Goal: Information Seeking & Learning: Check status

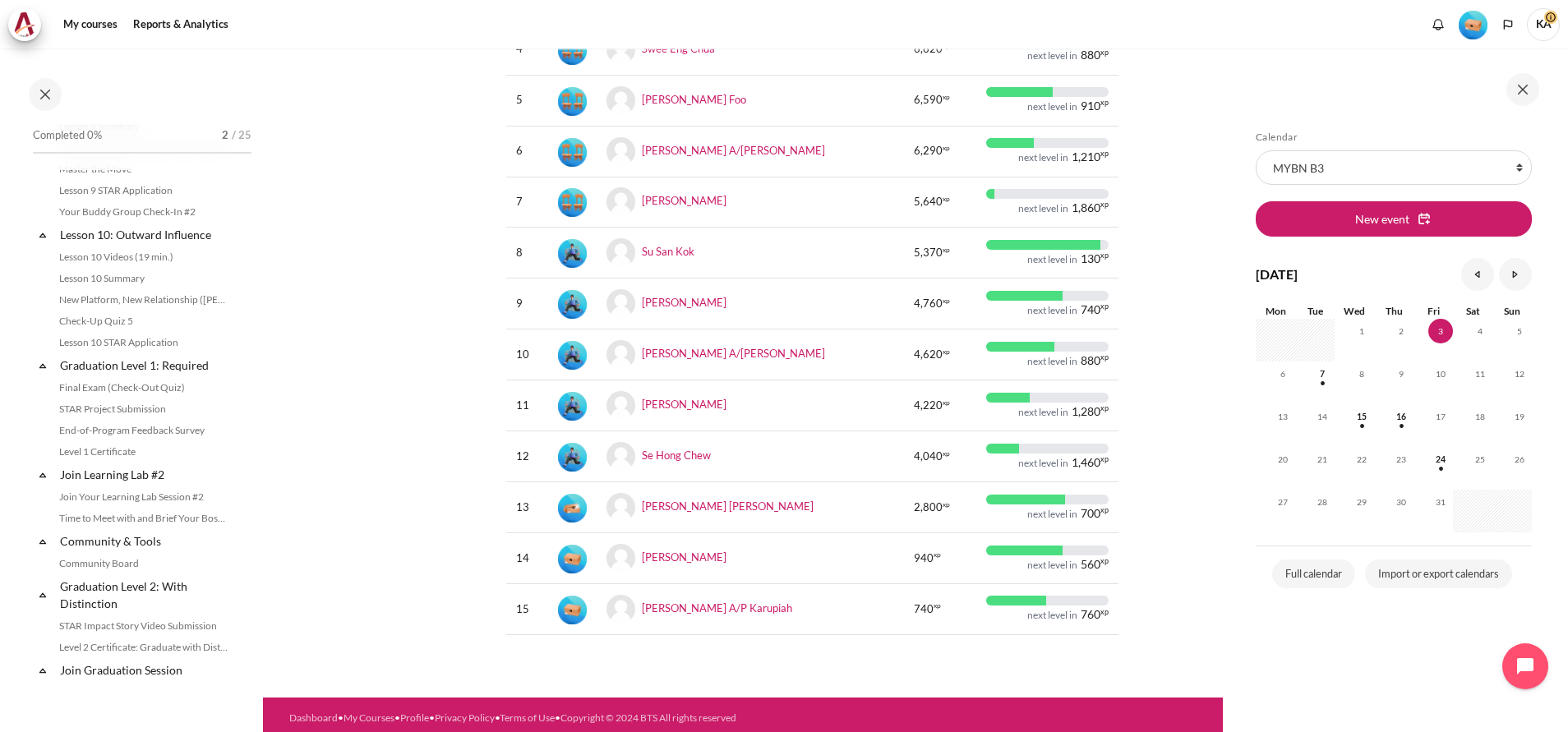
scroll to position [1478, 0]
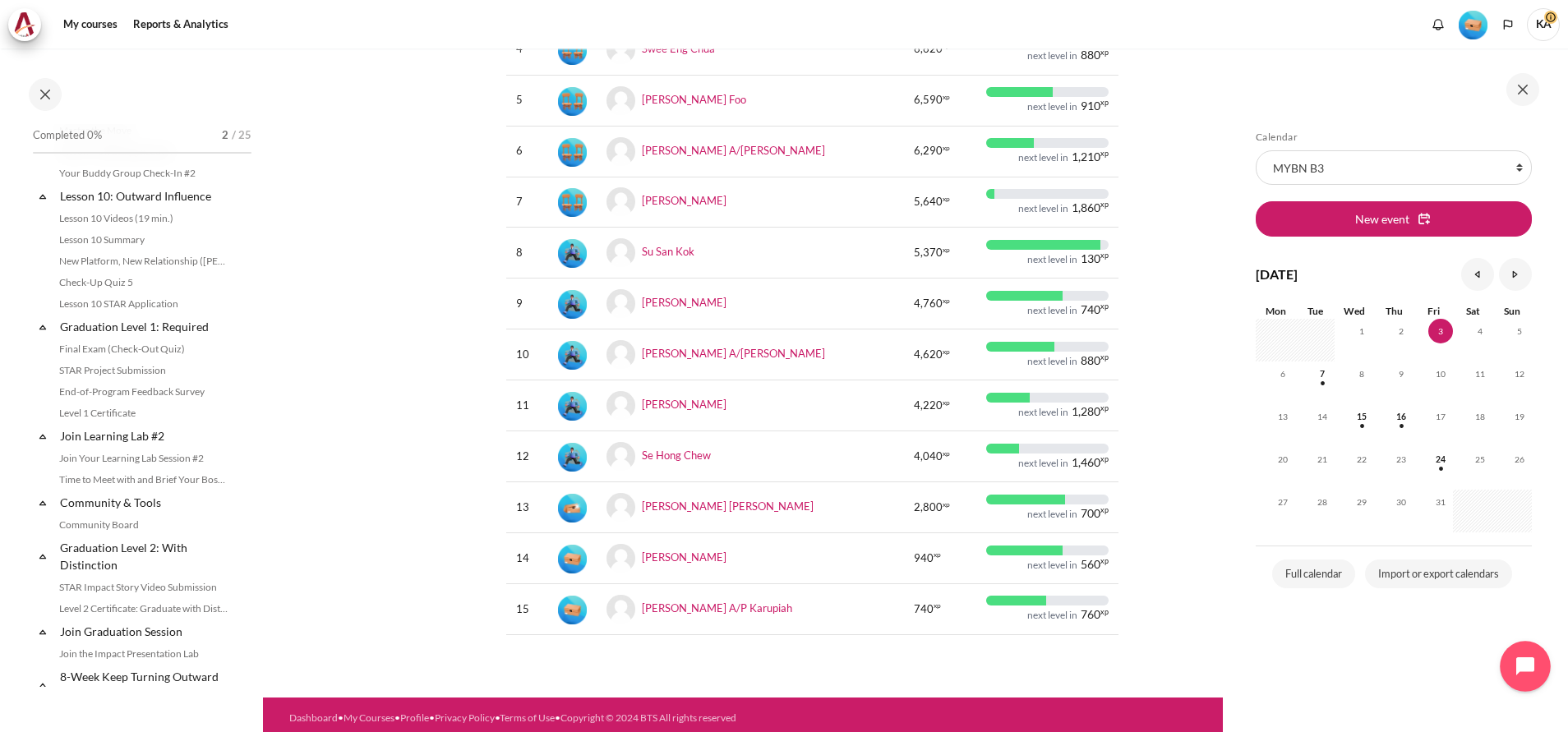
click at [1524, 661] on icon "Open chat widget" at bounding box center [1534, 665] width 25 height 25
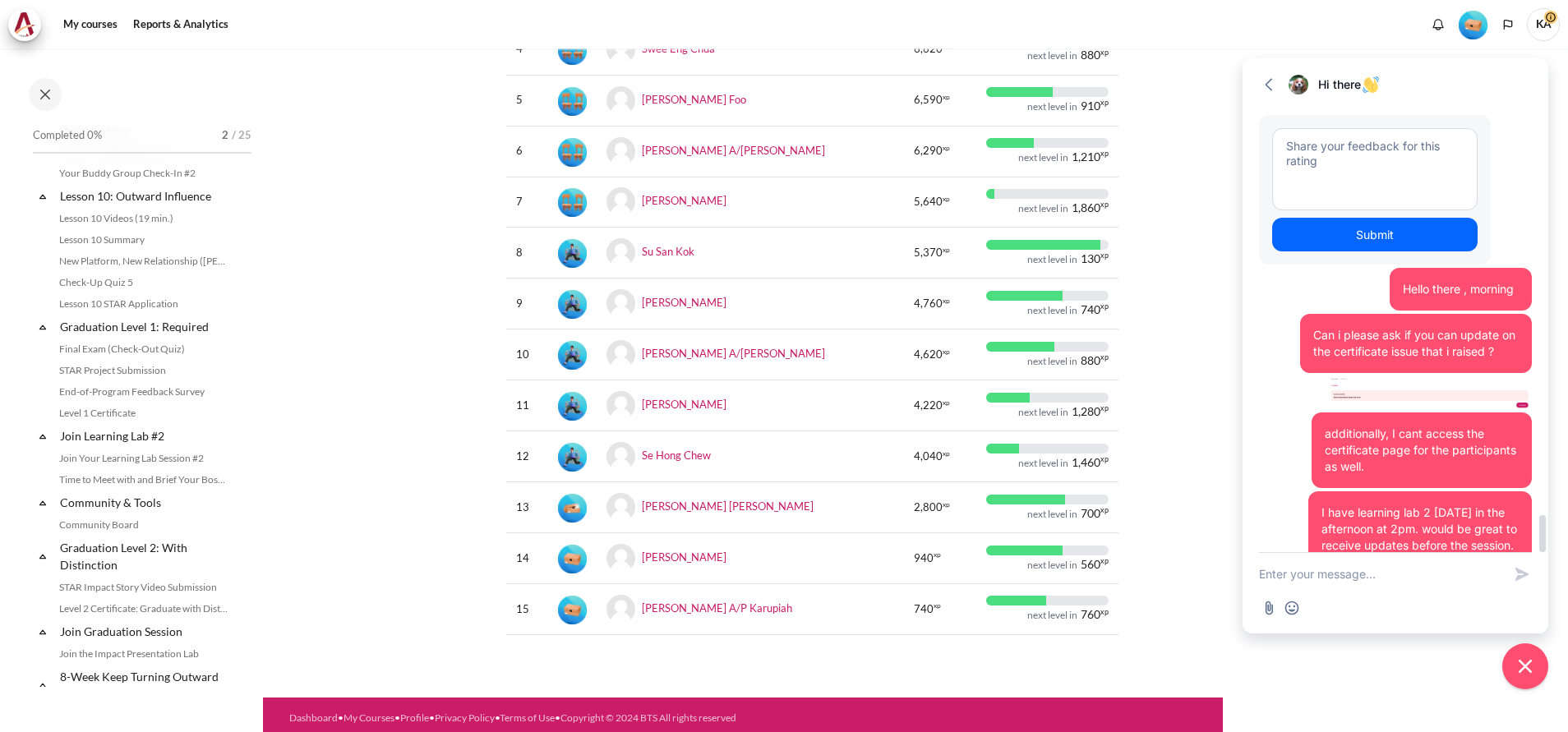
scroll to position [6004, 0]
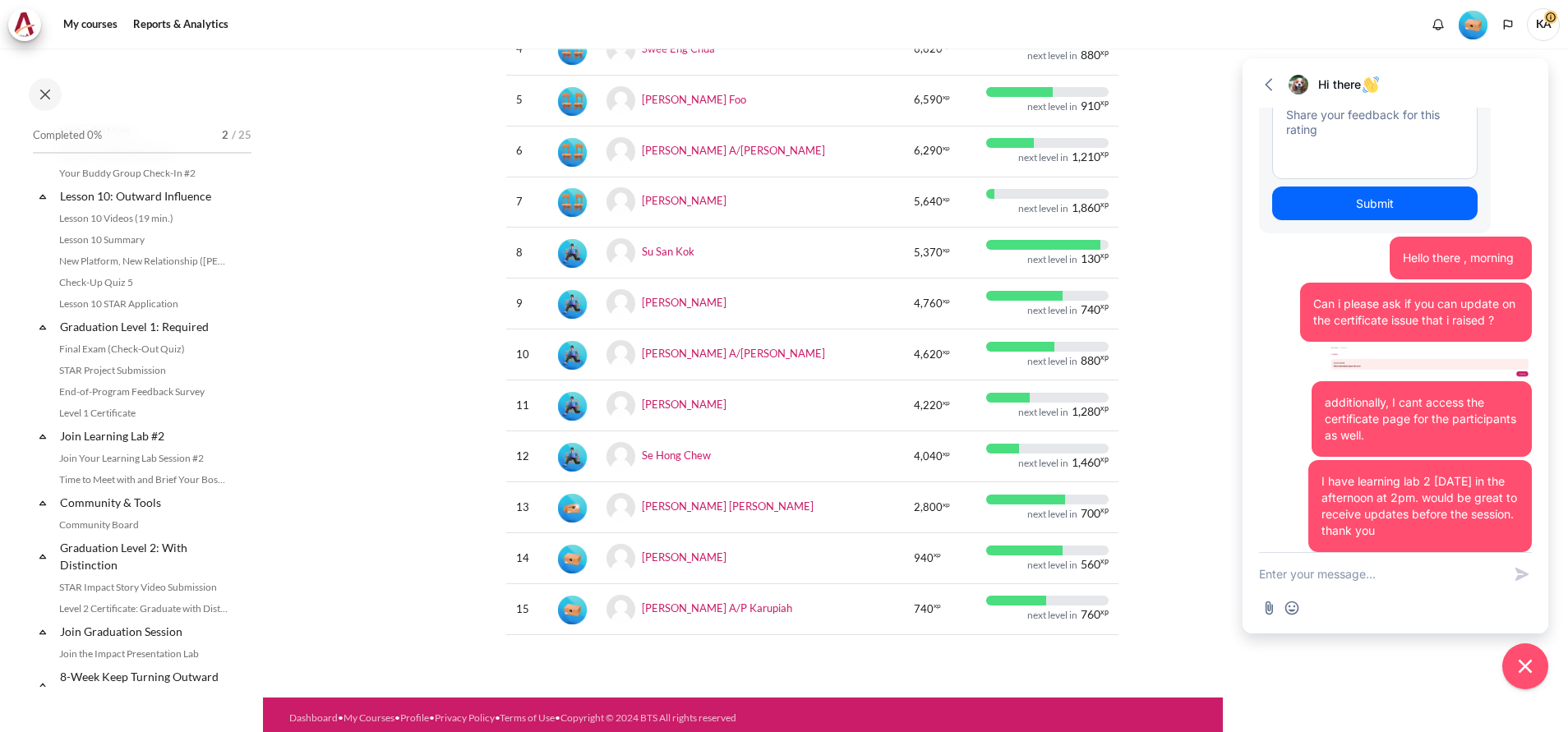
click at [1328, 584] on textarea "New message" at bounding box center [1380, 574] width 243 height 43
type textarea "Hello hello"
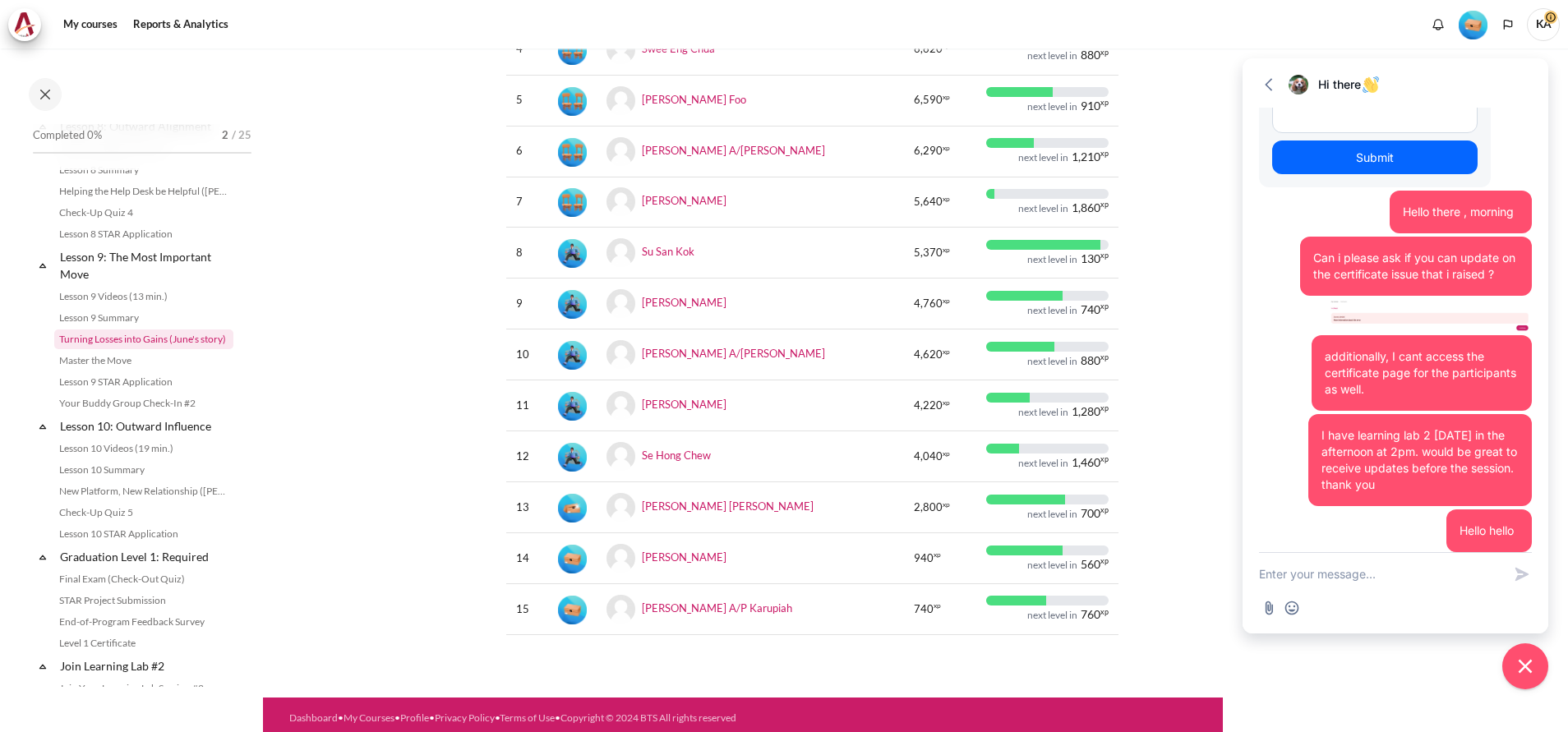
scroll to position [1232, 0]
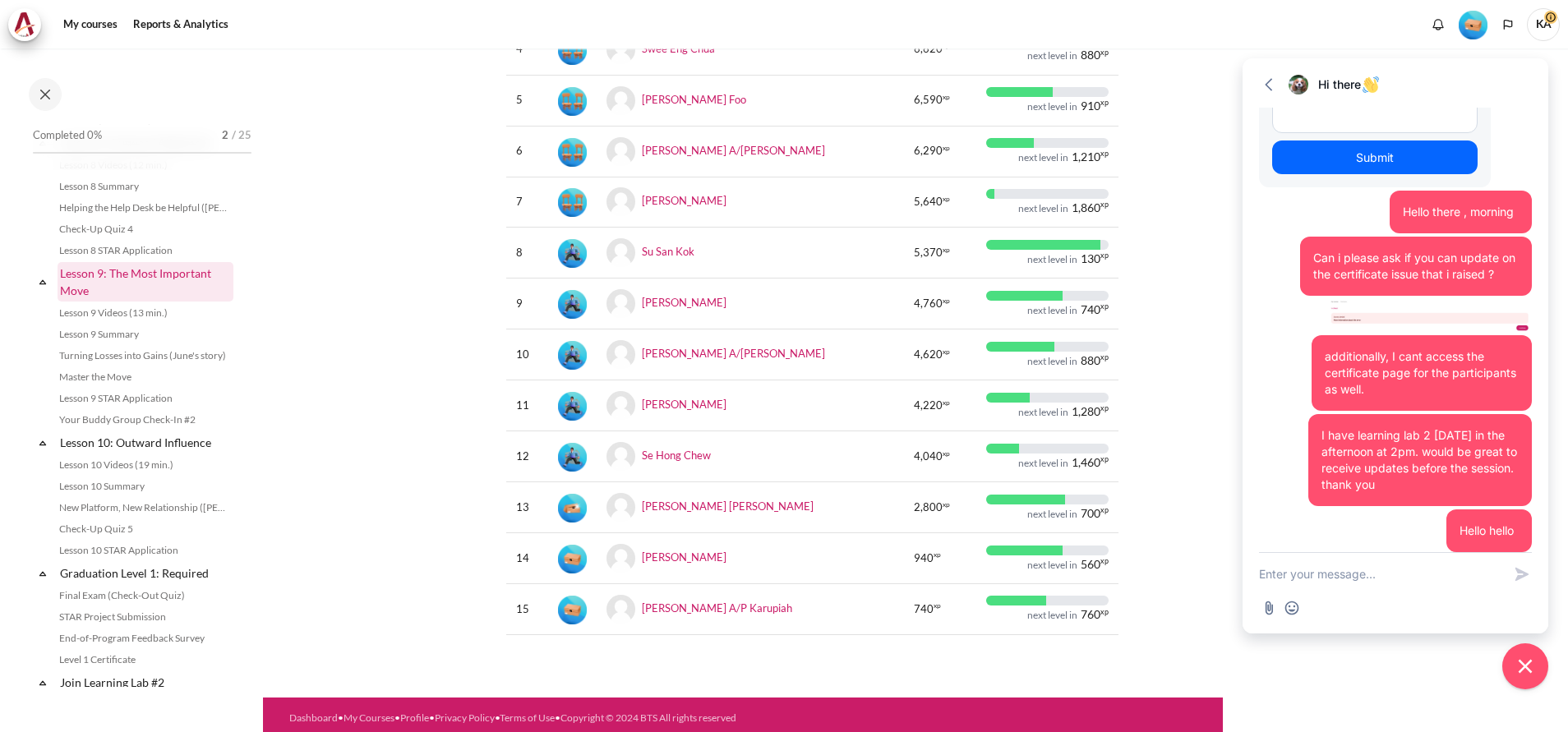
click at [169, 302] on link "Lesson 9: The Most Important Move" at bounding box center [145, 281] width 175 height 39
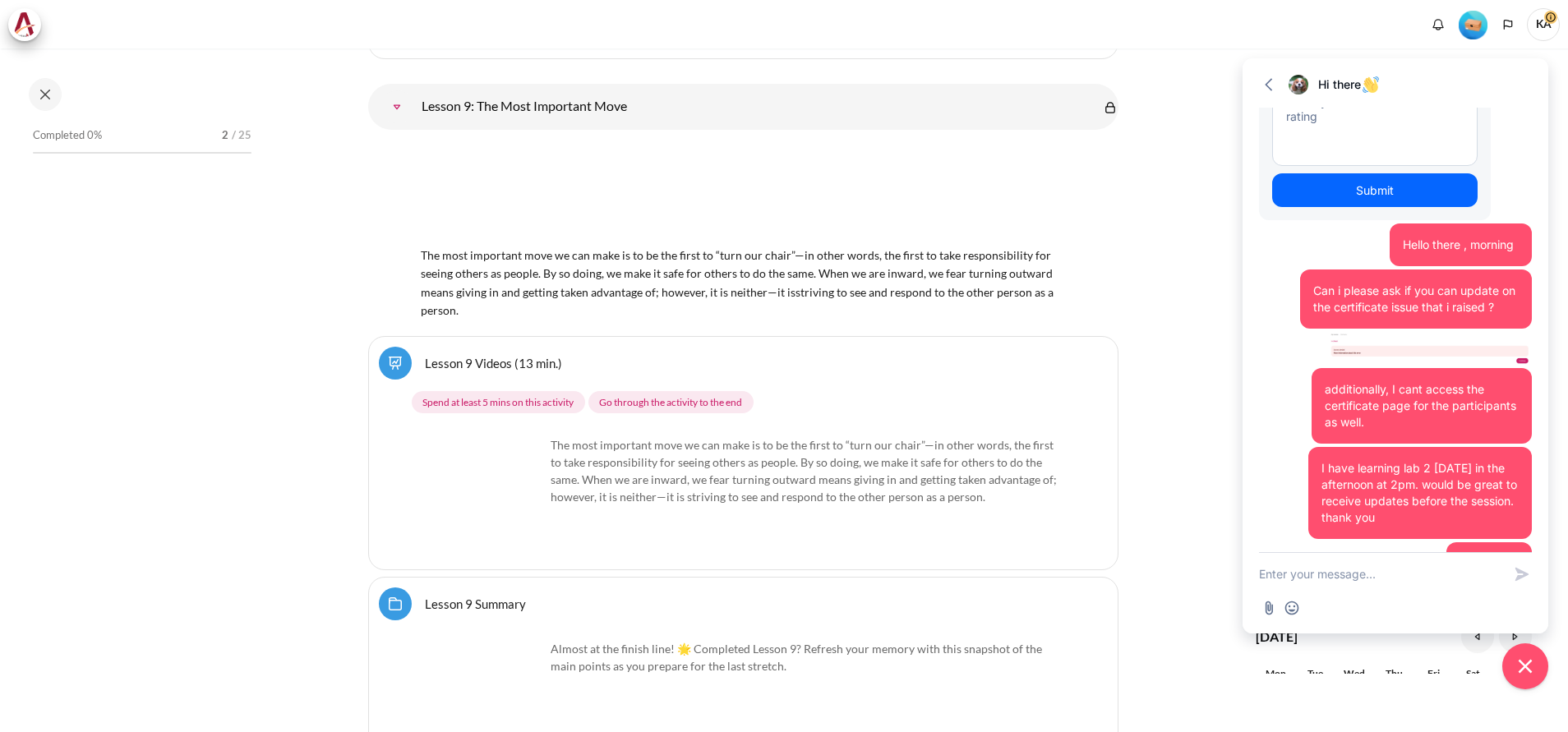
scroll to position [6049, 0]
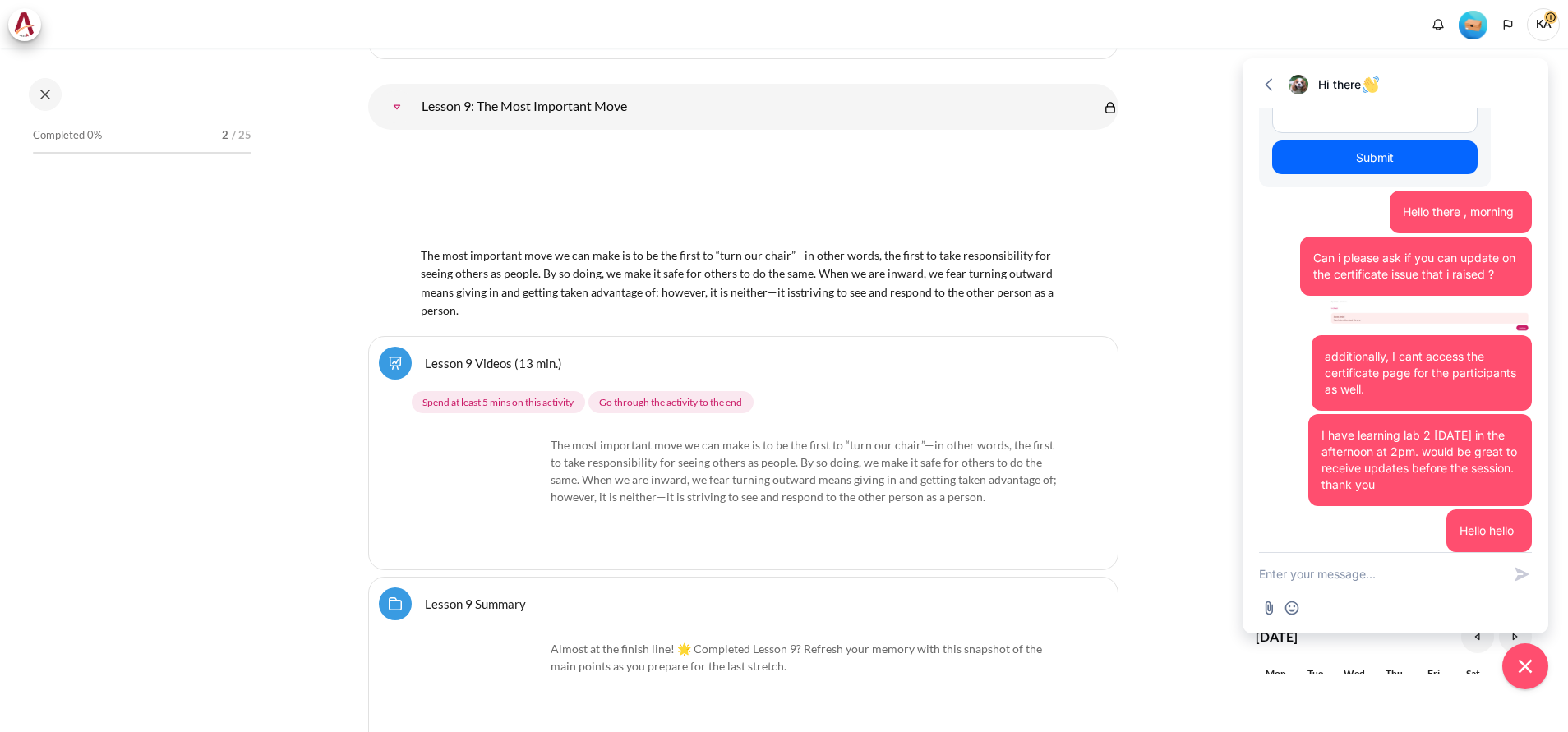
click at [483, 491] on img "Content" at bounding box center [483, 497] width 123 height 123
click at [489, 370] on link "Lesson 9 Videos (13 min.)" at bounding box center [494, 362] width 137 height 16
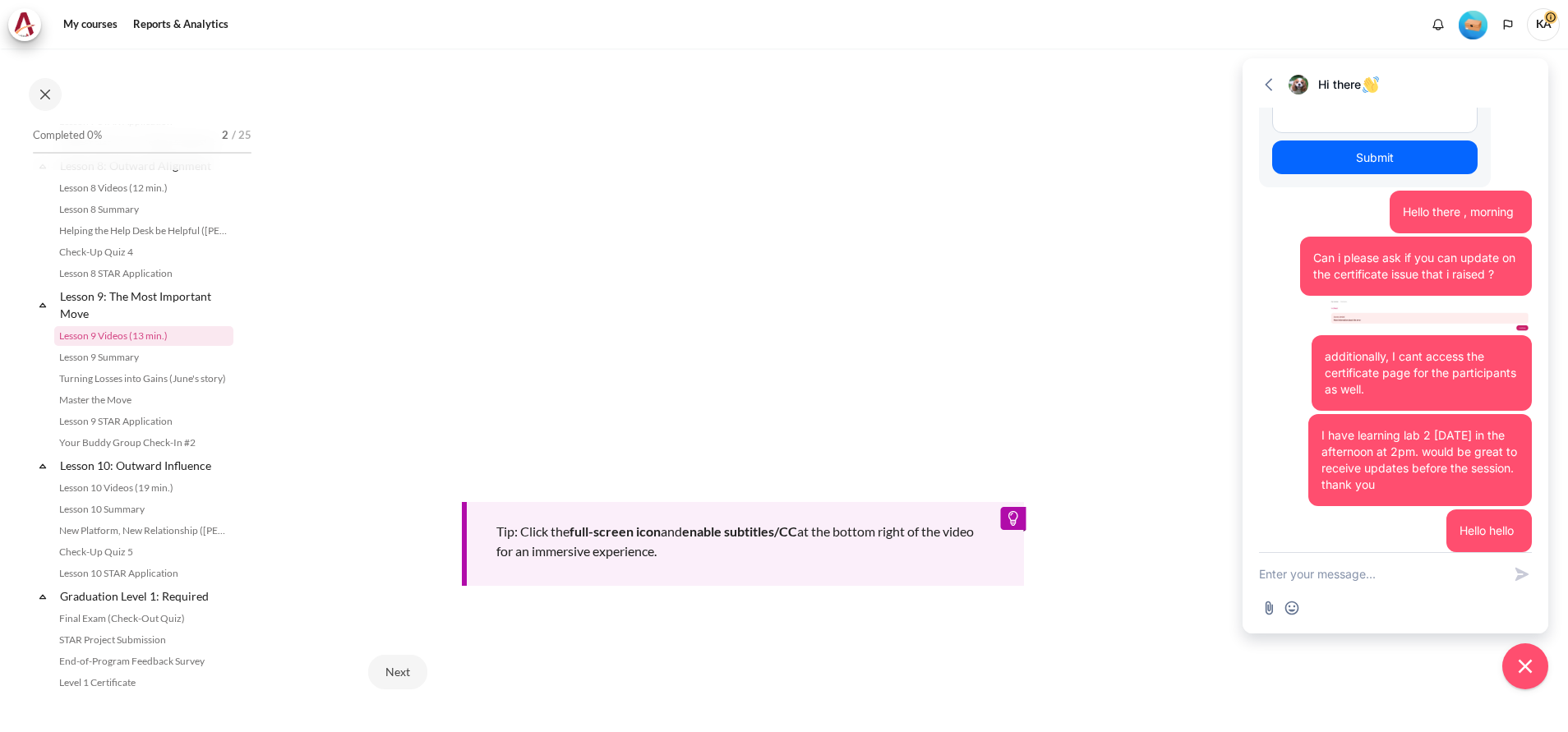
scroll to position [493, 0]
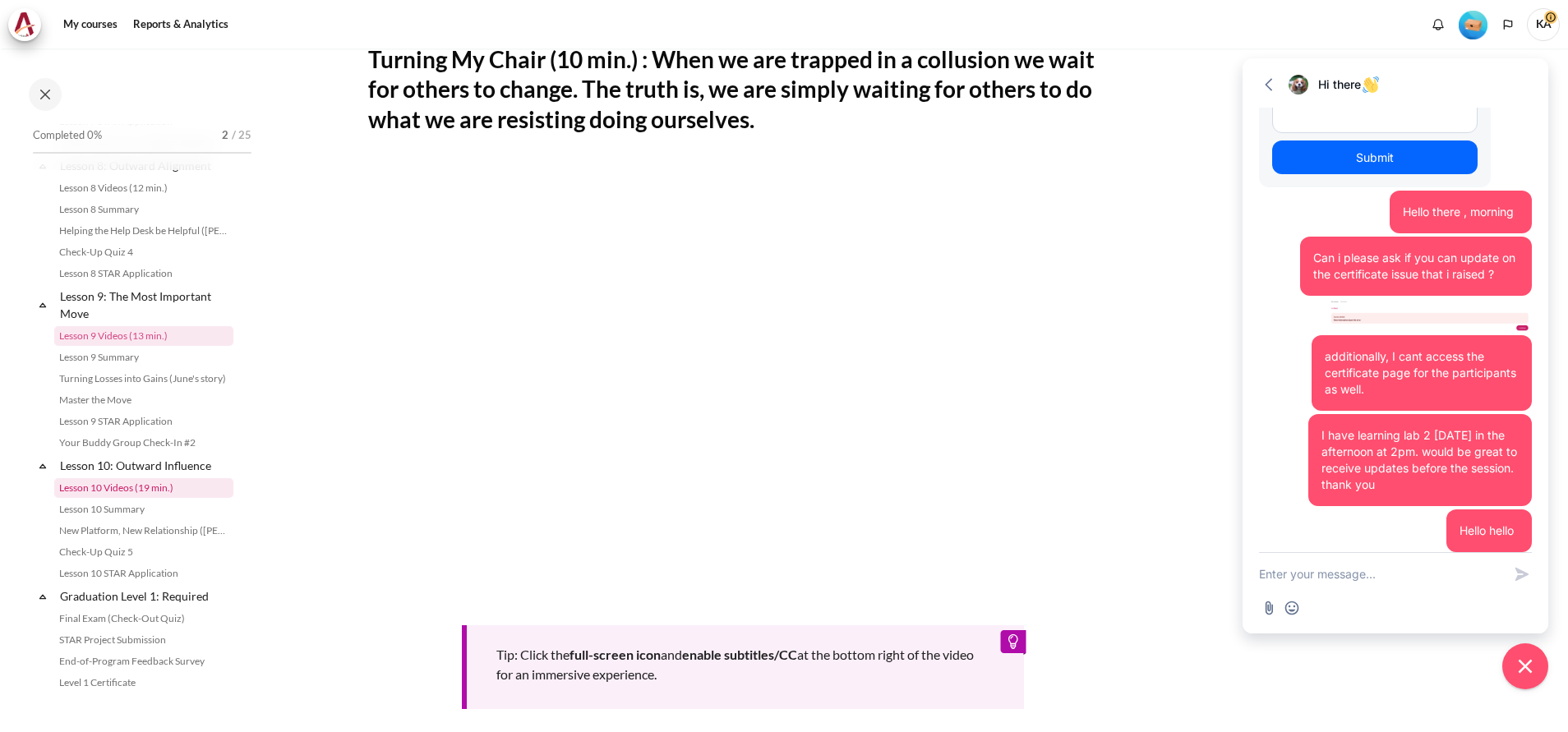
click at [136, 497] on link "Lesson 10 Videos (19 min.)" at bounding box center [143, 487] width 179 height 19
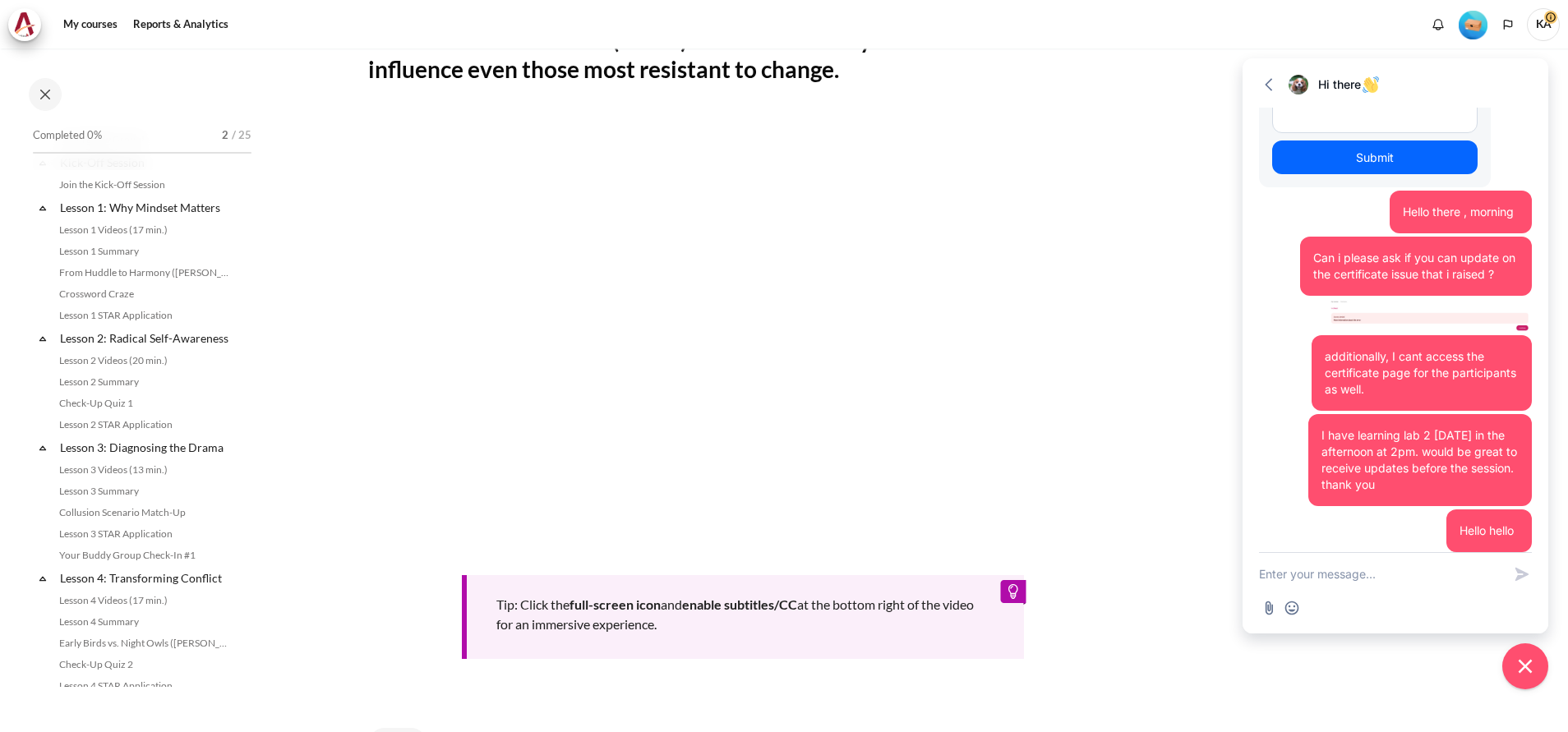
scroll to position [7, 0]
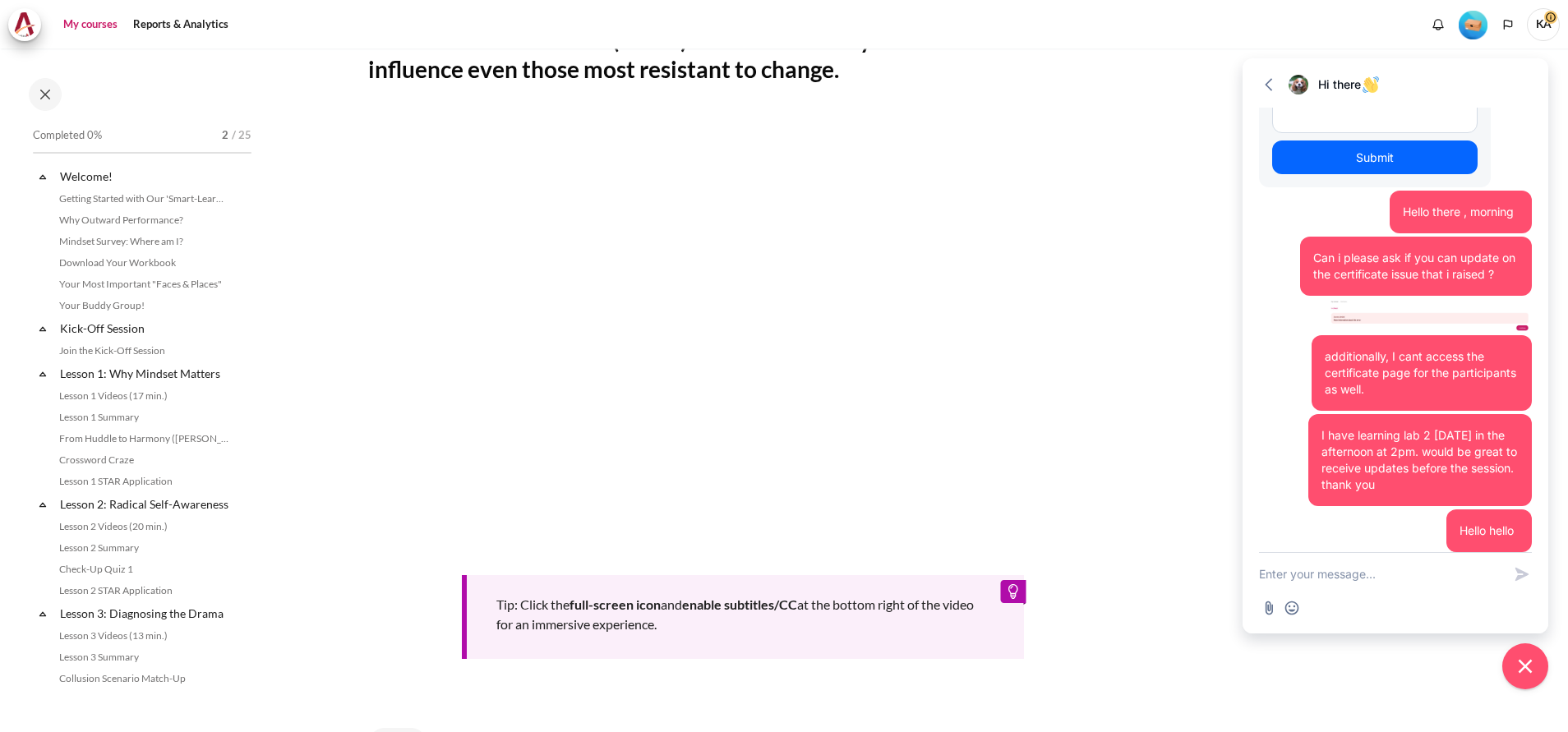
click at [123, 27] on link "My courses" at bounding box center [90, 24] width 66 height 32
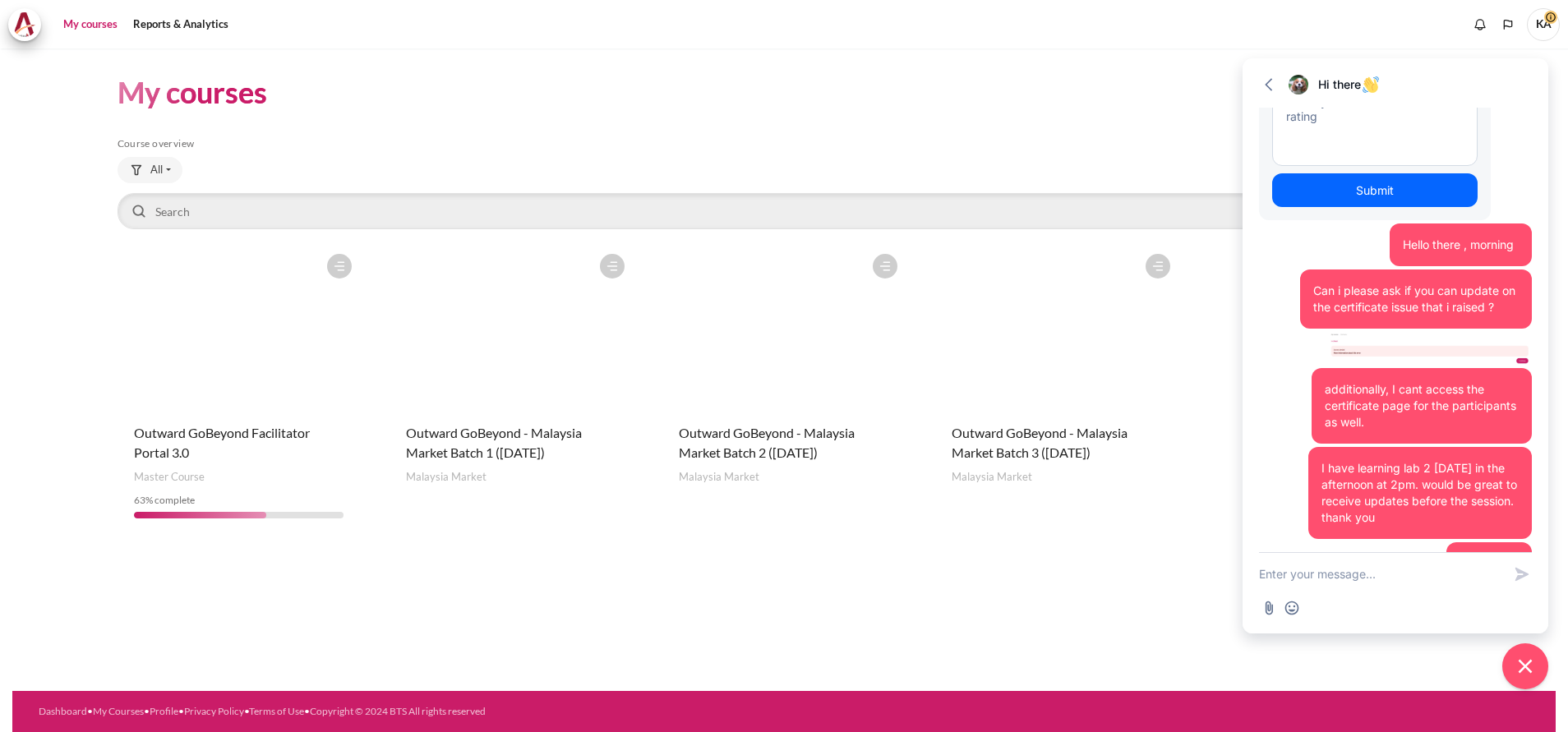
scroll to position [6049, 0]
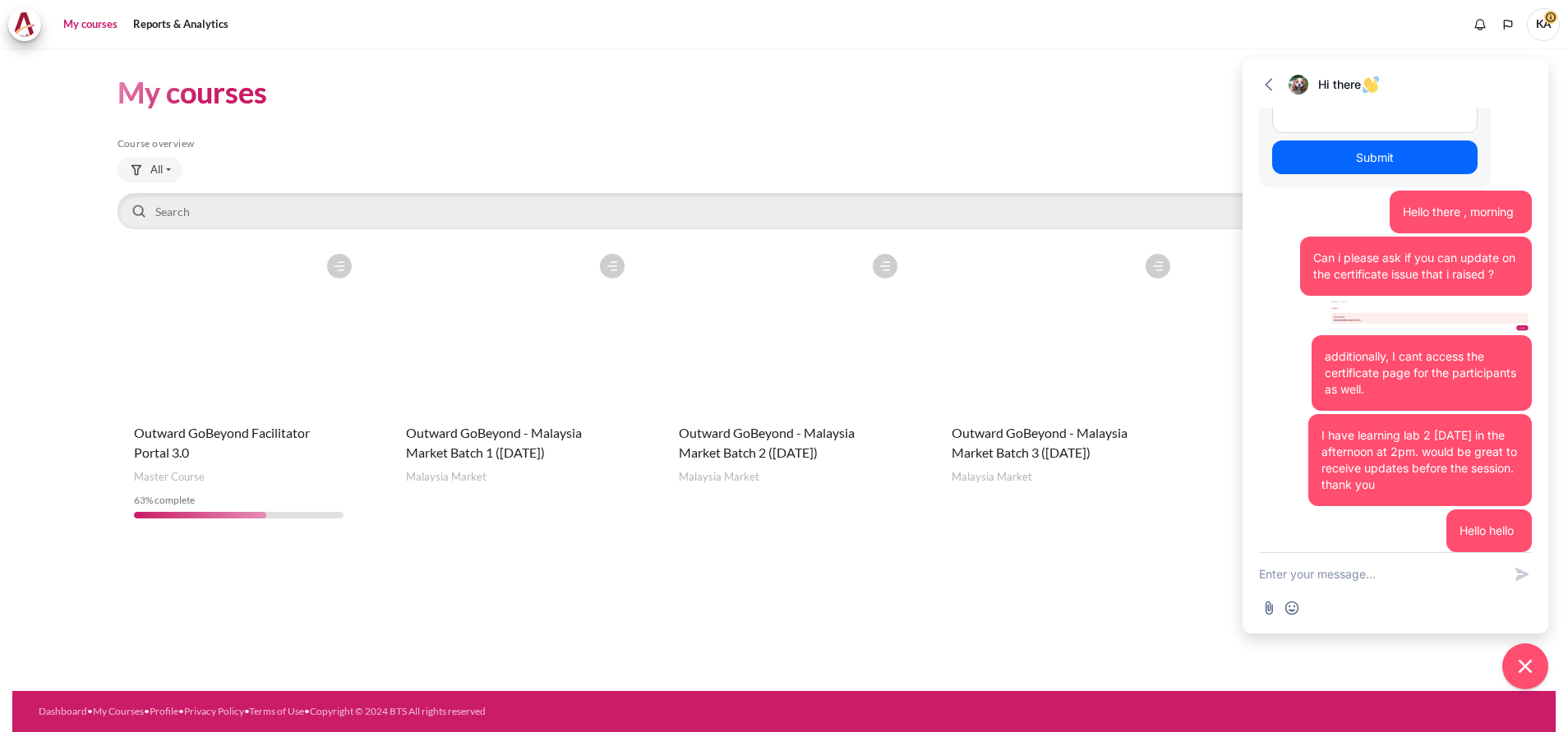
click at [1051, 344] on figure "Content" at bounding box center [1056, 327] width 243 height 164
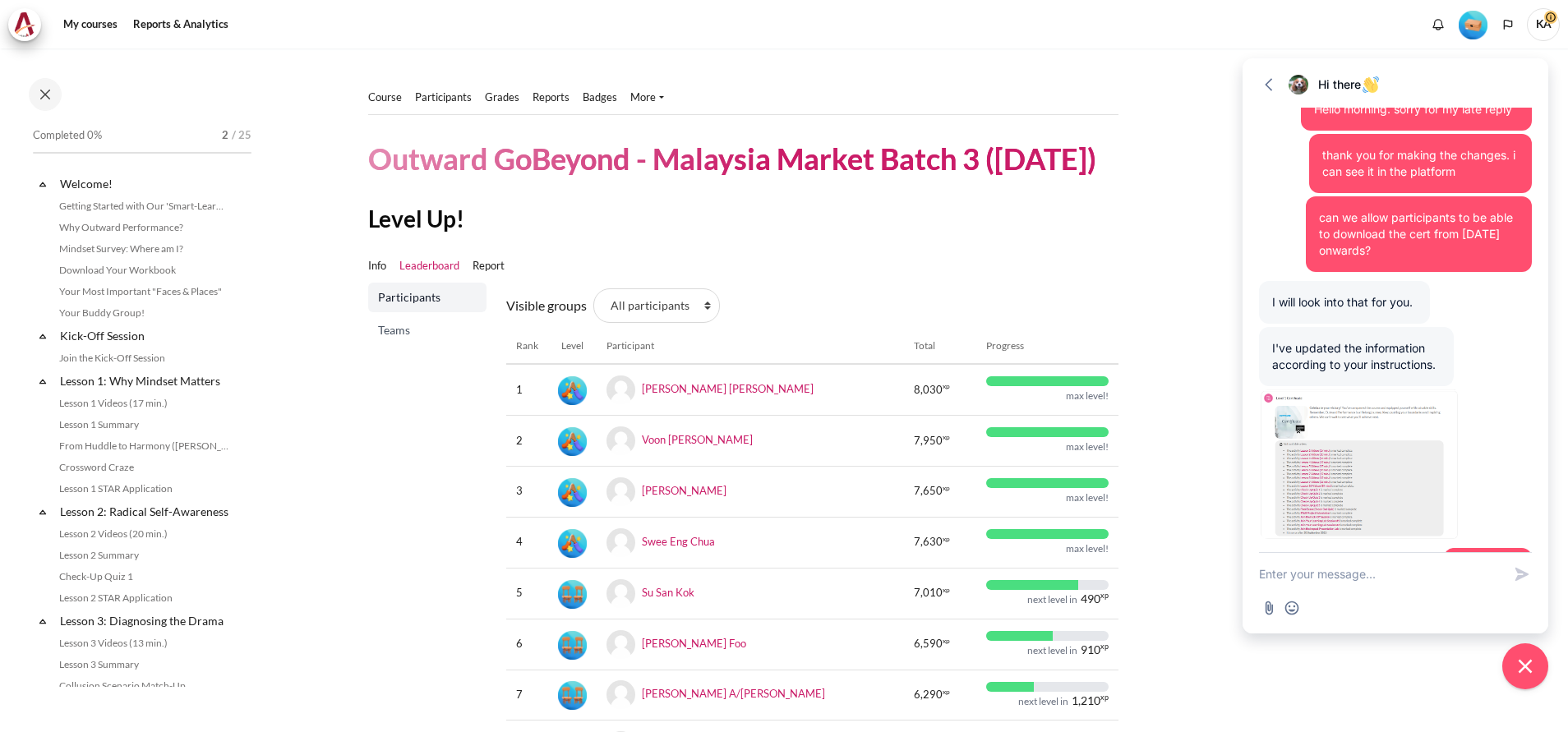
scroll to position [6049, 0]
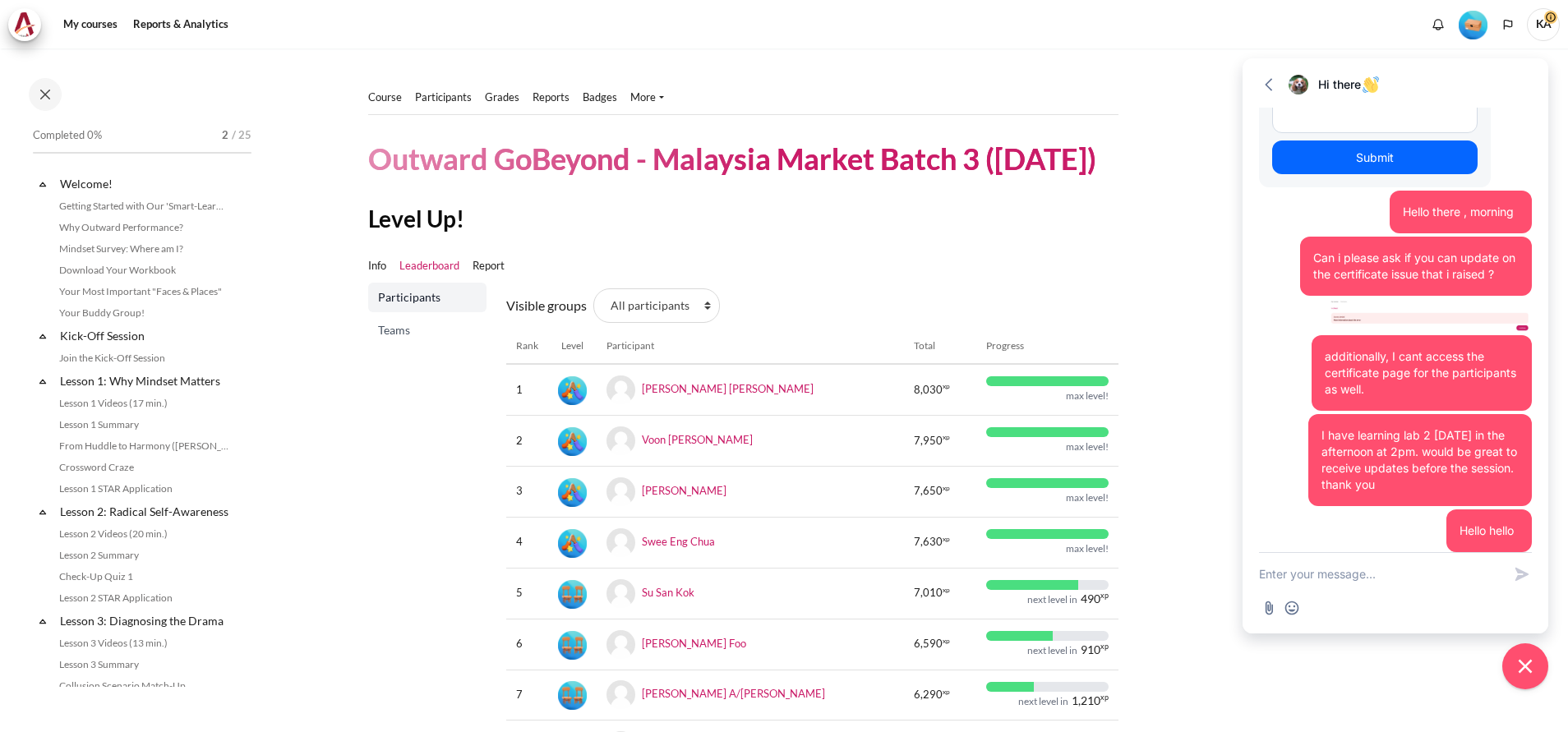
click at [1197, 466] on section "Course Participants" at bounding box center [743, 607] width 960 height 1117
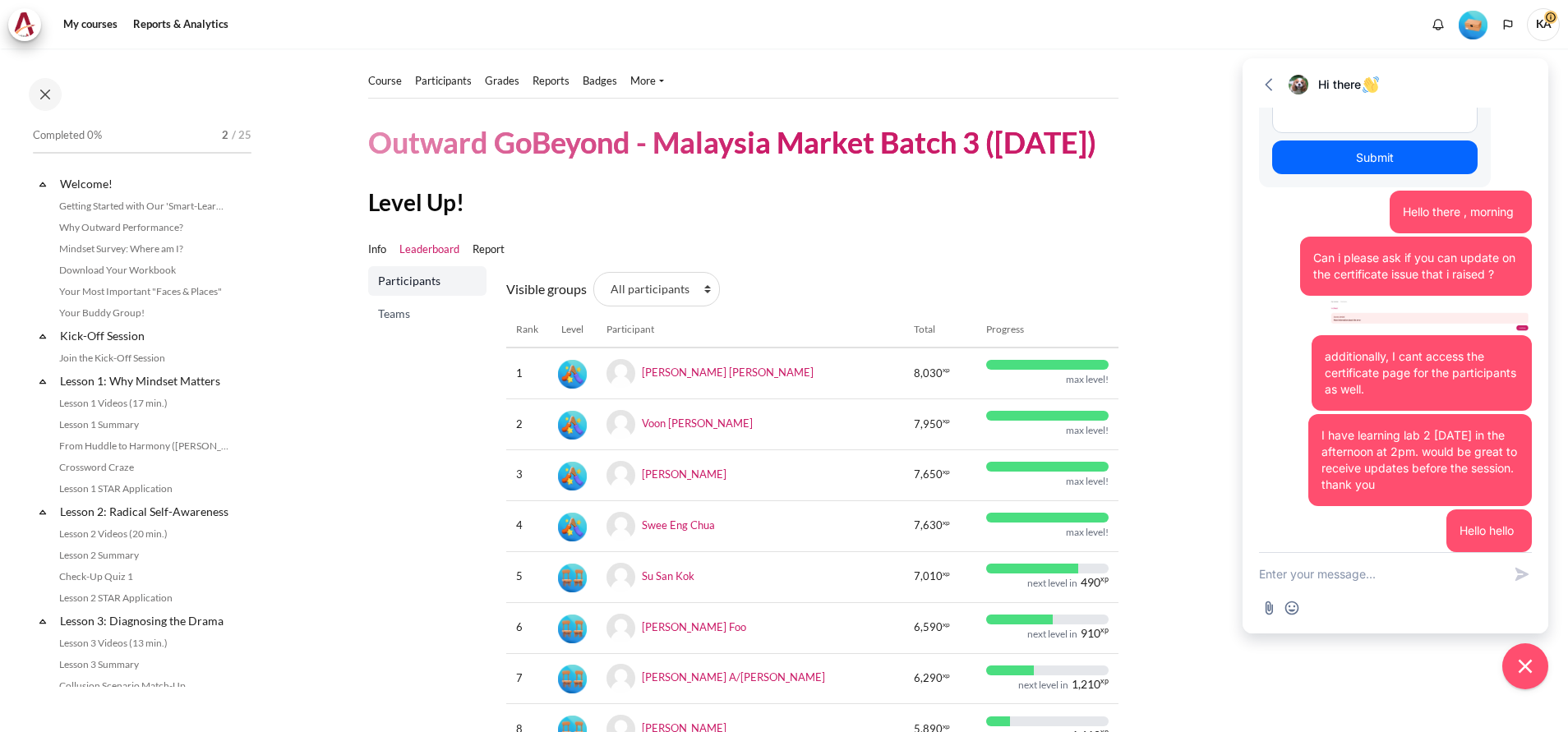
scroll to position [0, 0]
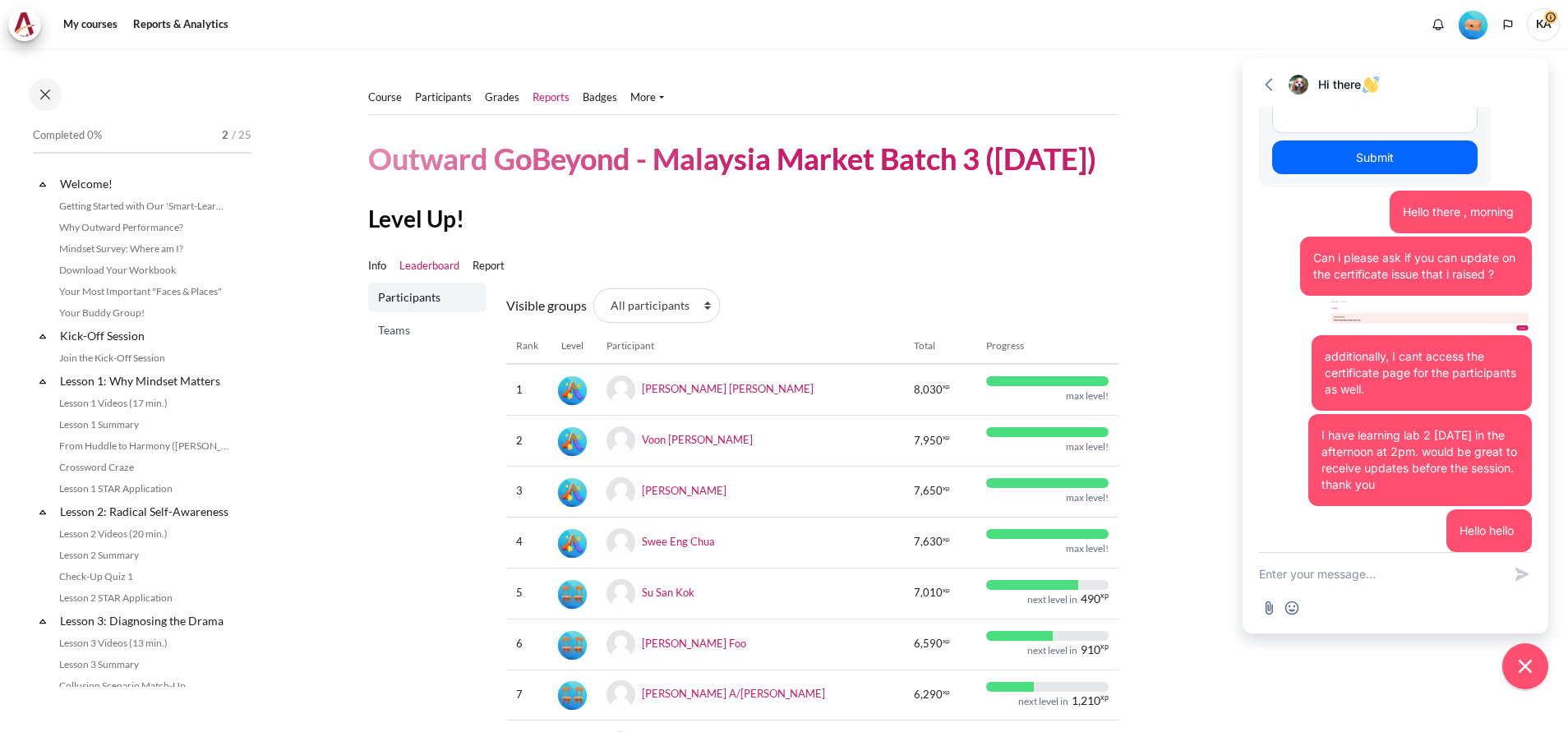
click at [555, 93] on link "Reports" at bounding box center [551, 97] width 37 height 17
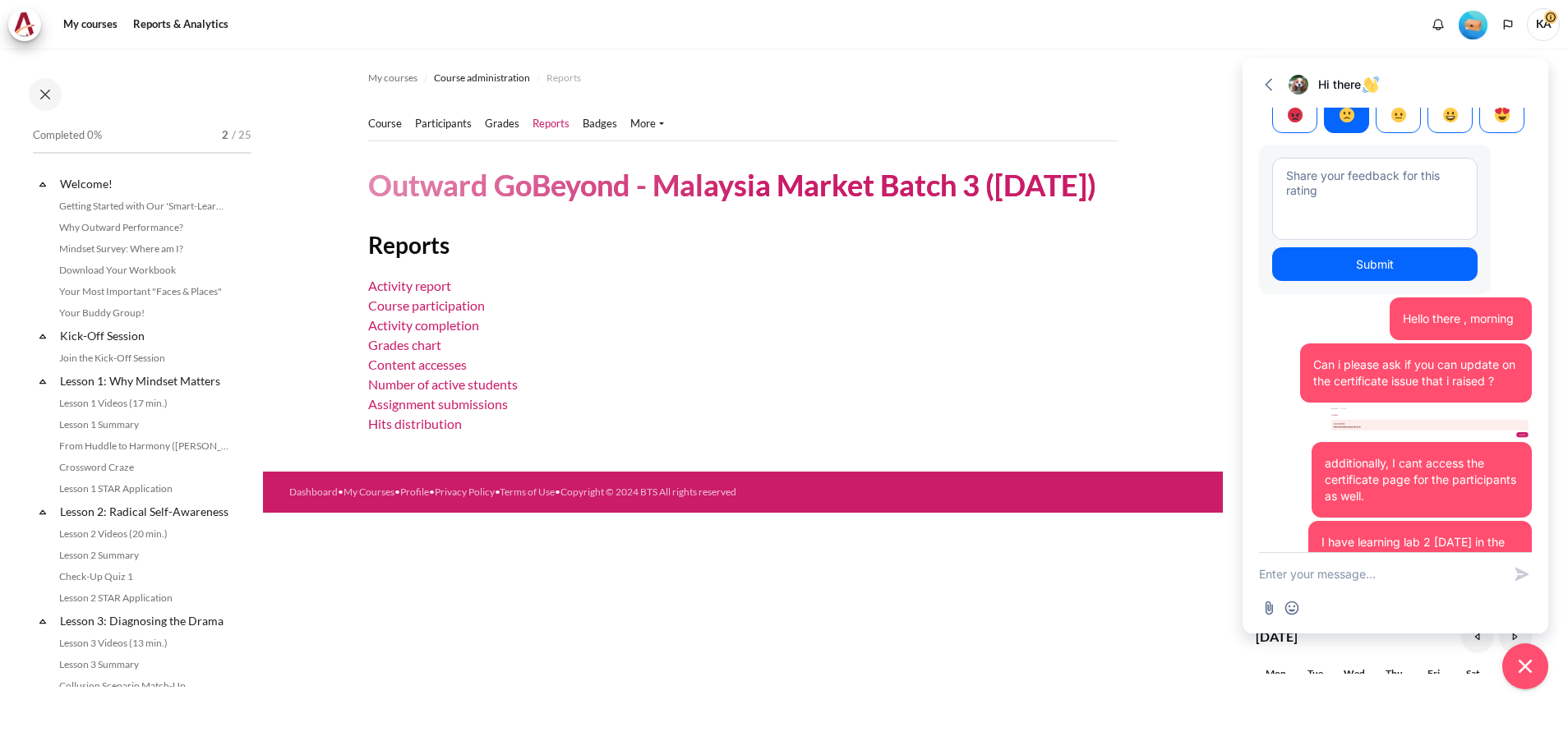
scroll to position [6049, 0]
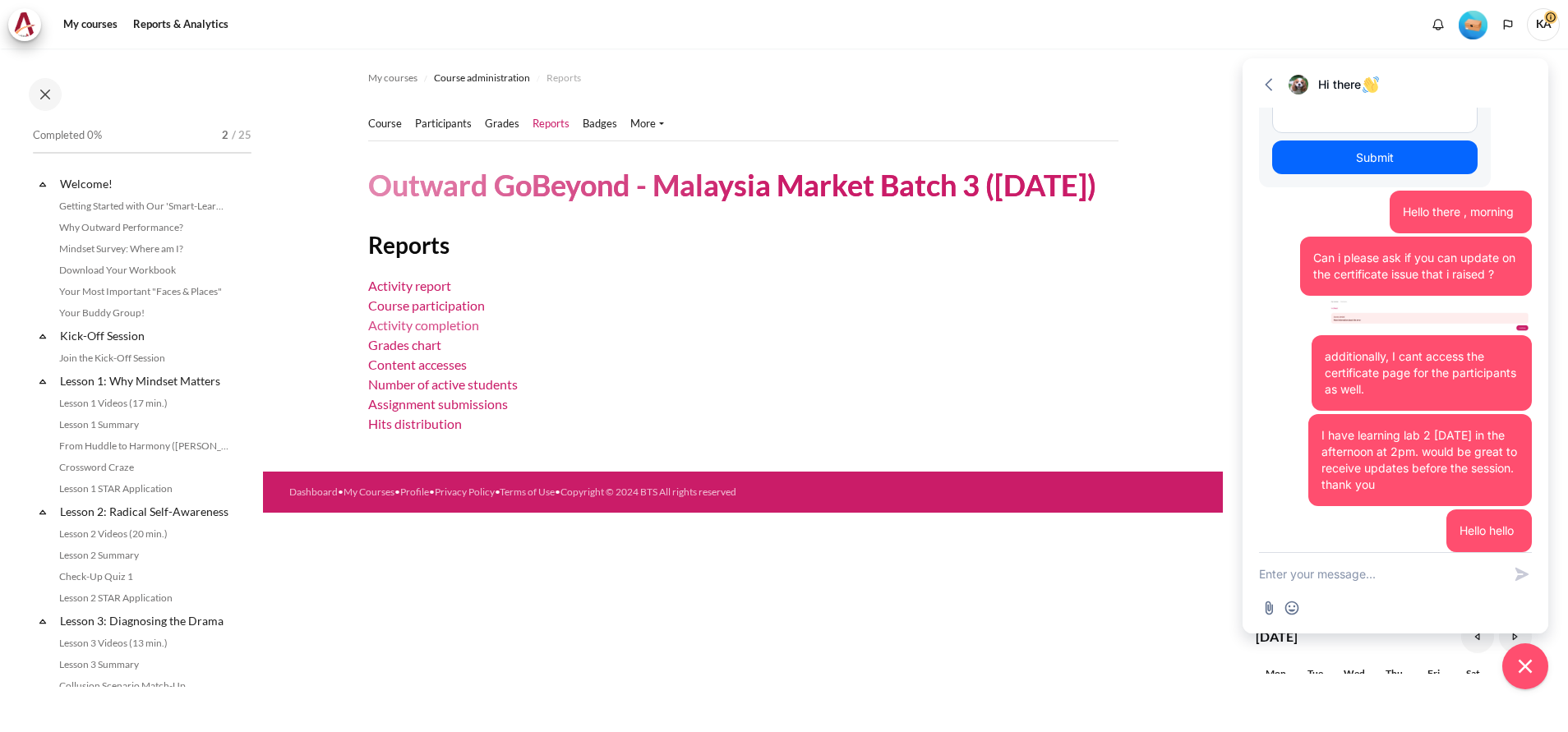
click at [442, 332] on link "Activity completion" at bounding box center [422, 325] width 110 height 16
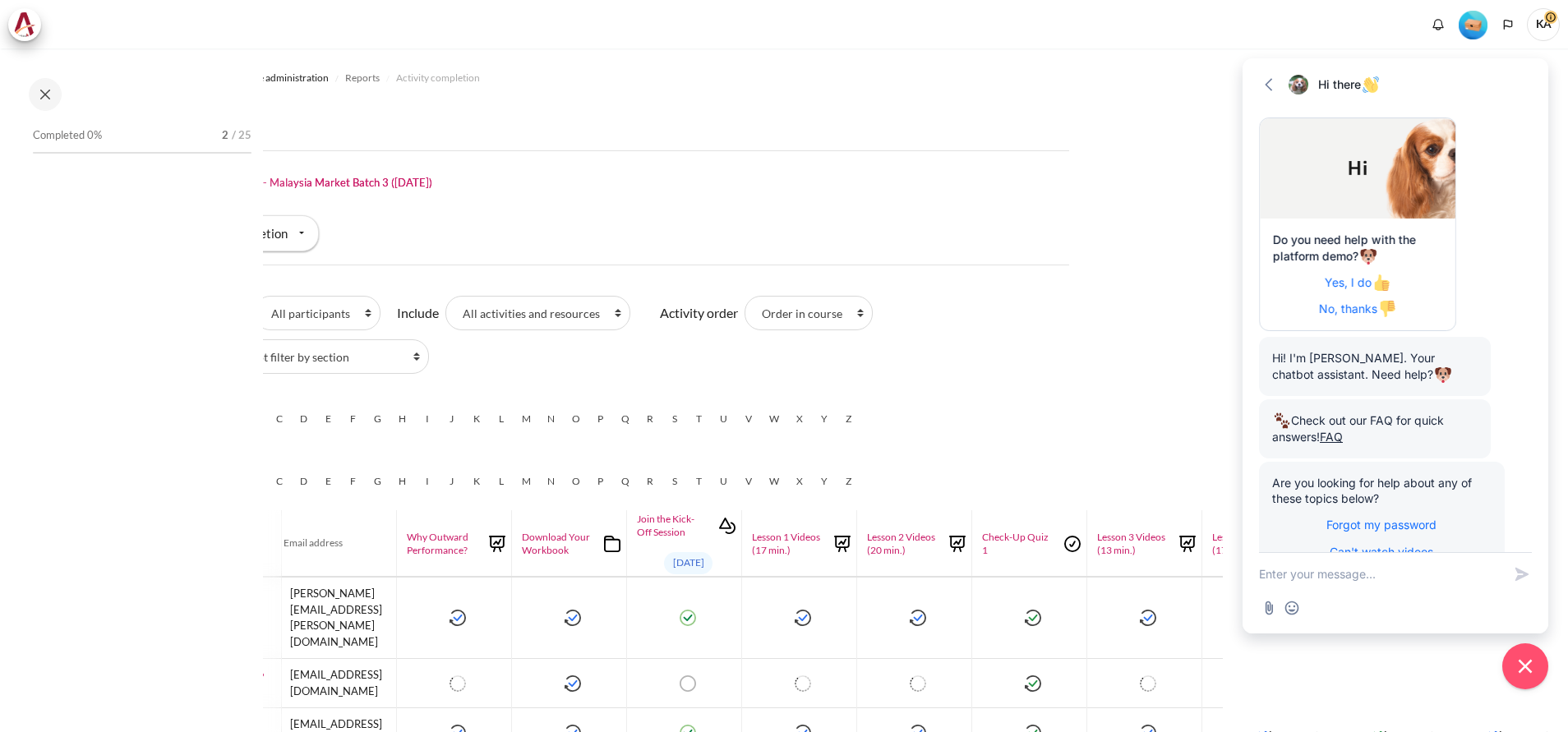
scroll to position [6049, 0]
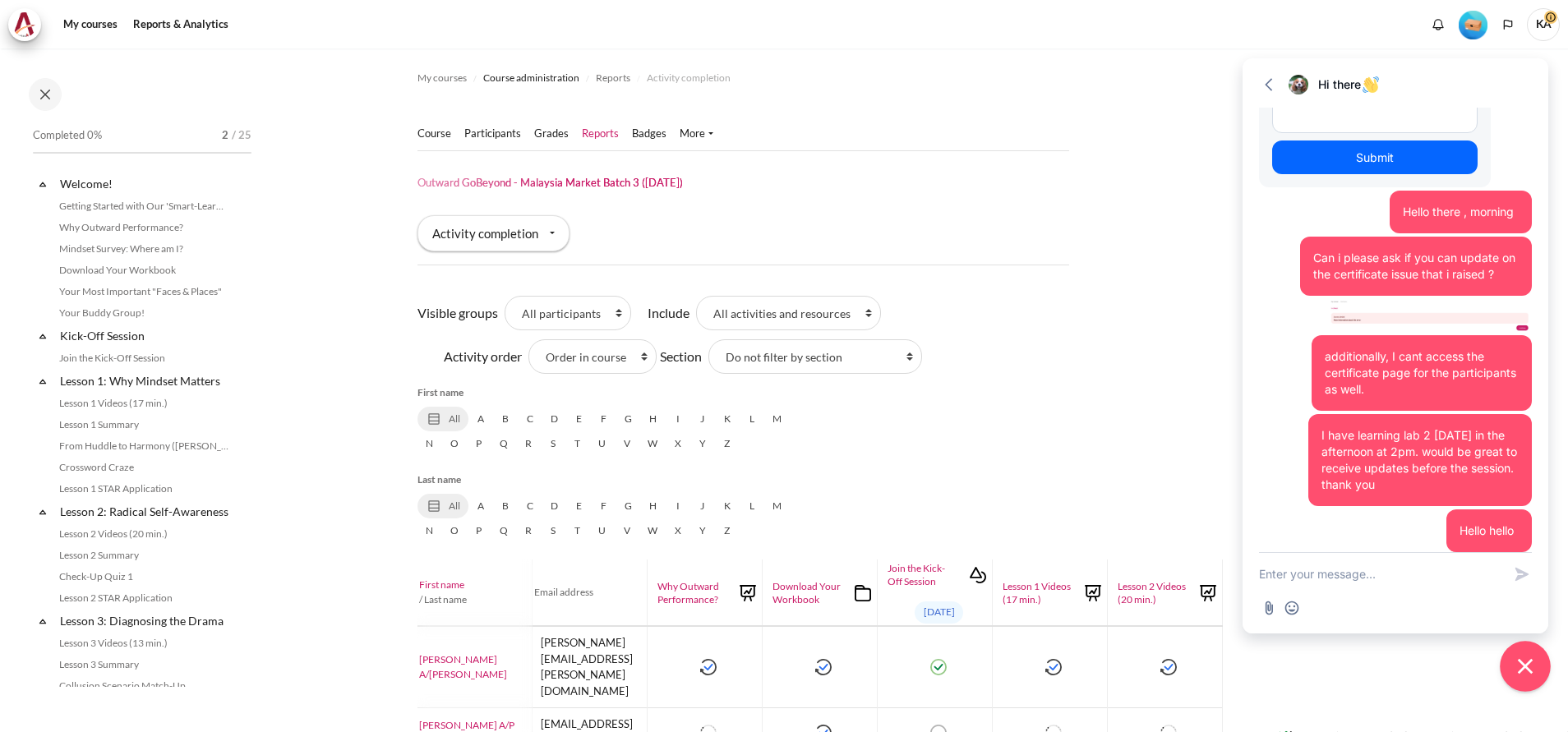
click at [1526, 668] on icon "Close chat widget" at bounding box center [1525, 666] width 15 height 15
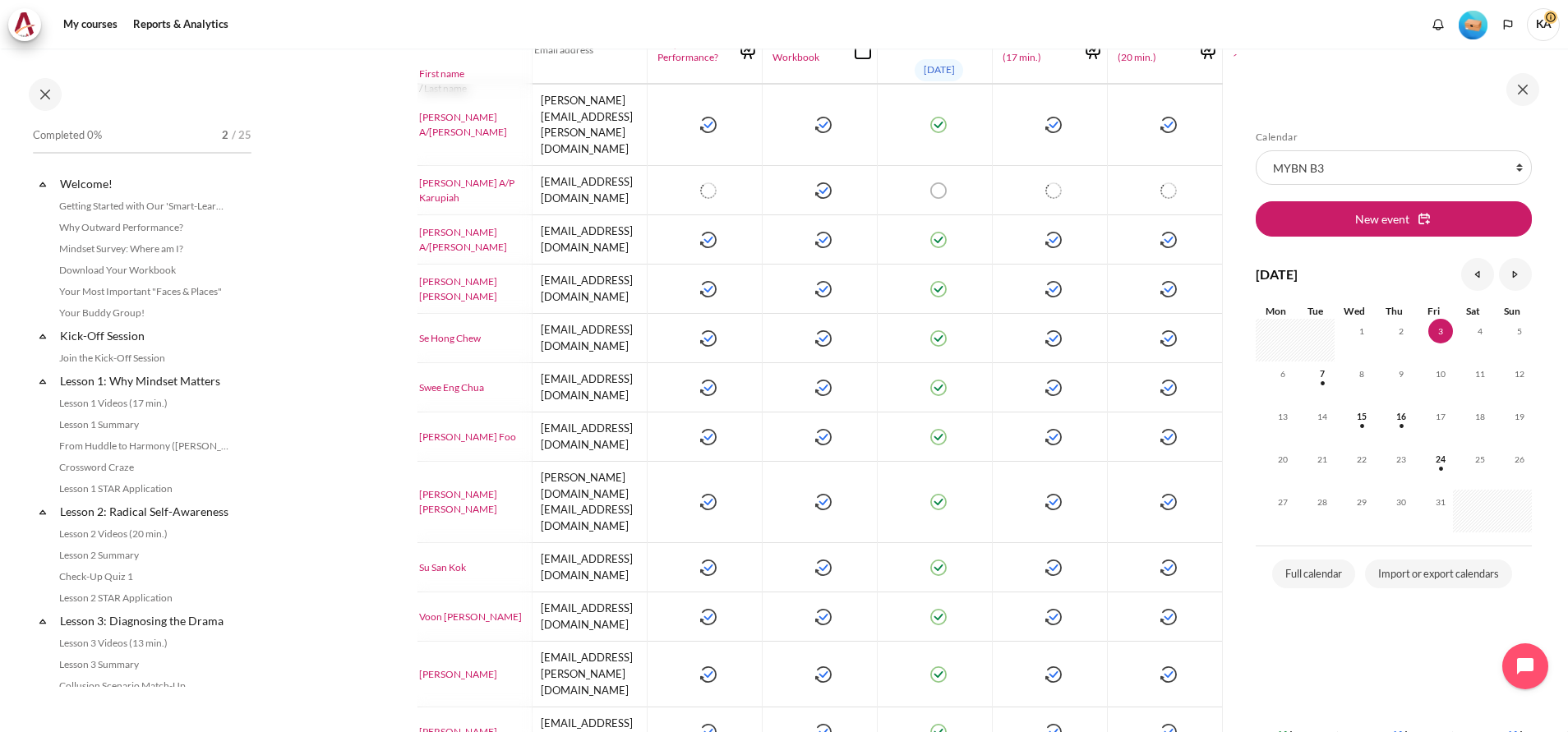
scroll to position [545, 0]
